Goal: Information Seeking & Learning: Learn about a topic

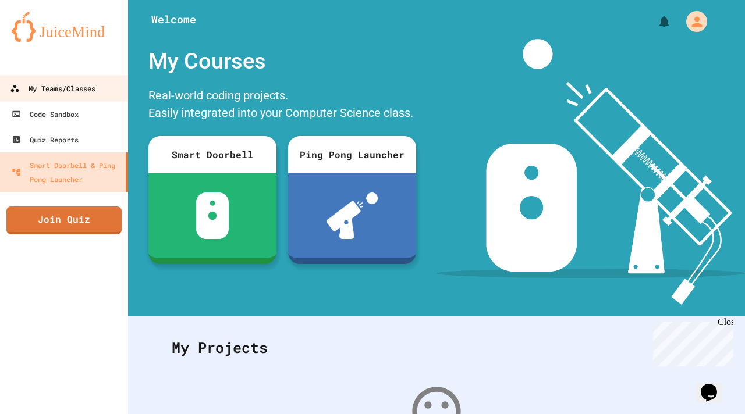
click at [74, 92] on div "My Teams/Classes" at bounding box center [53, 88] width 86 height 15
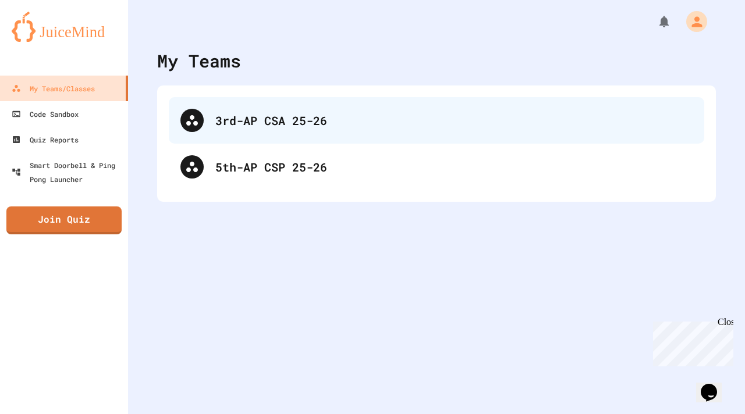
click at [234, 120] on div "3rd-AP CSA 25-26" at bounding box center [453, 120] width 477 height 17
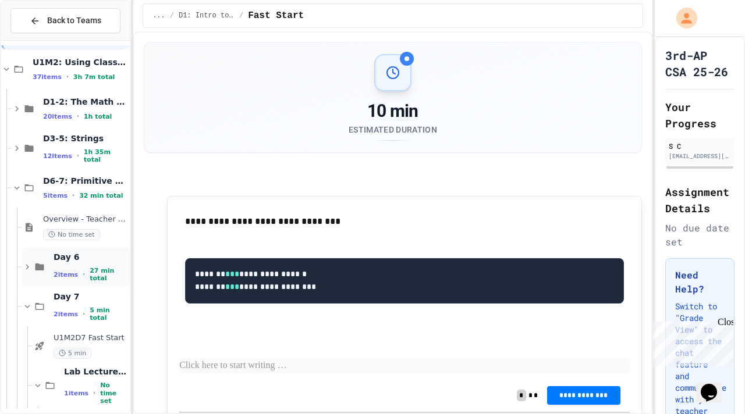
scroll to position [86, 0]
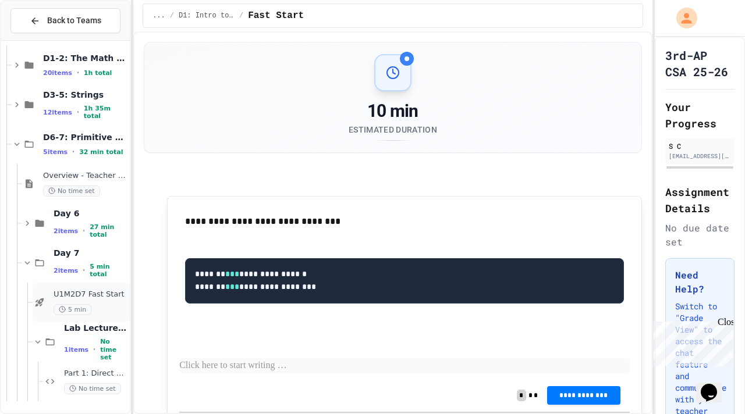
click at [77, 289] on div "U1M2D7 Fast Start 5 min" at bounding box center [81, 303] width 97 height 40
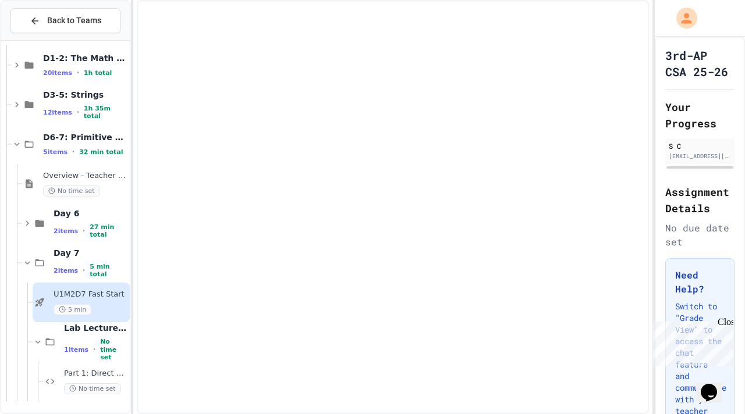
scroll to position [72, 0]
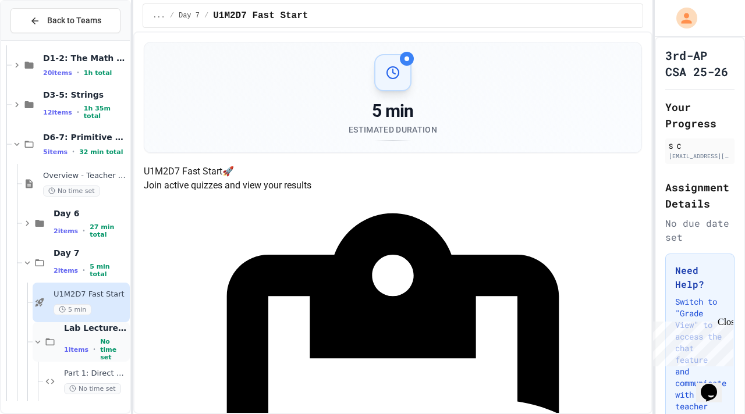
click at [75, 322] on div "Lab Lecture (20 mins) 1 items • No time set" at bounding box center [81, 342] width 97 height 40
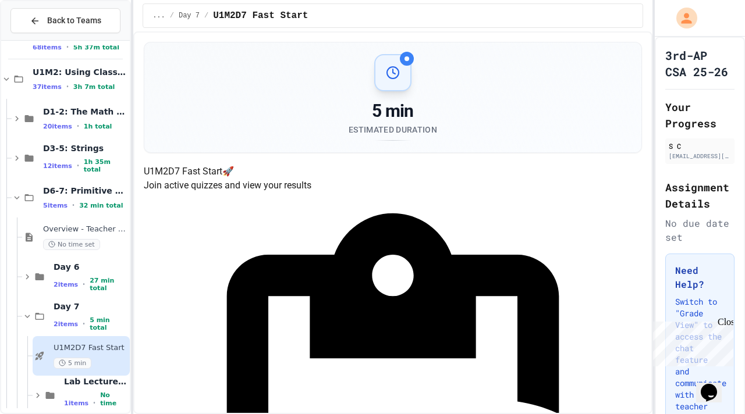
scroll to position [47, 0]
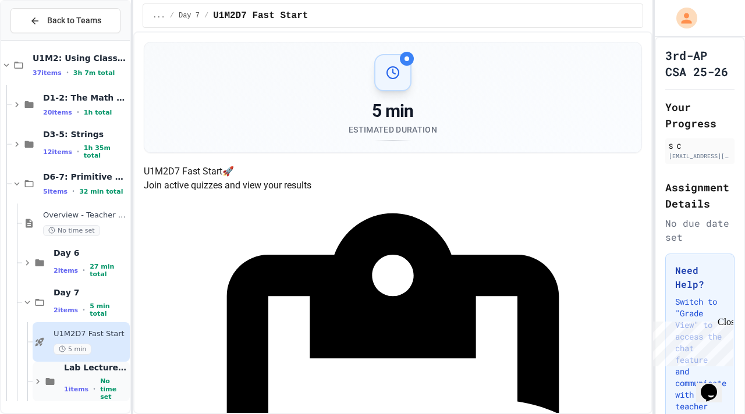
click at [85, 372] on span "Lab Lecture (20 mins)" at bounding box center [95, 368] width 63 height 10
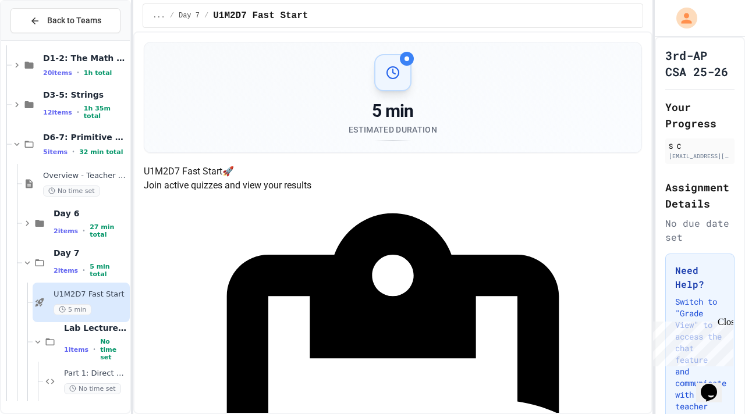
click at [85, 372] on span "Part 1: Direct vs Reference Storage" at bounding box center [95, 374] width 63 height 10
